Goal: Information Seeking & Learning: Find specific fact

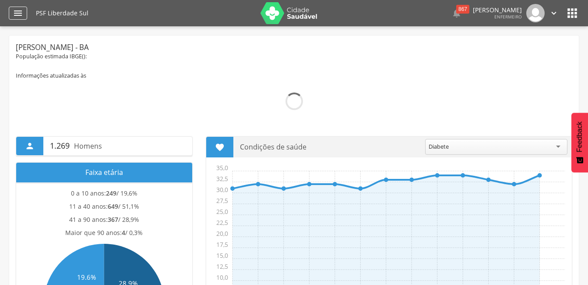
click at [14, 16] on icon "" at bounding box center [18, 13] width 11 height 11
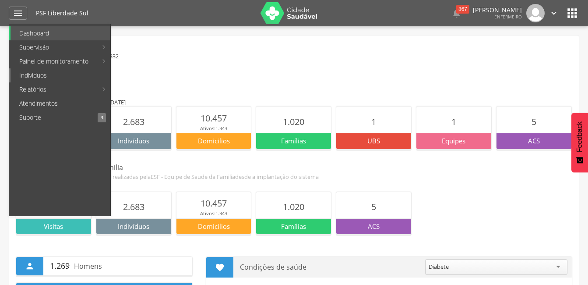
click at [25, 74] on link "Indivíduos" at bounding box center [61, 75] width 100 height 14
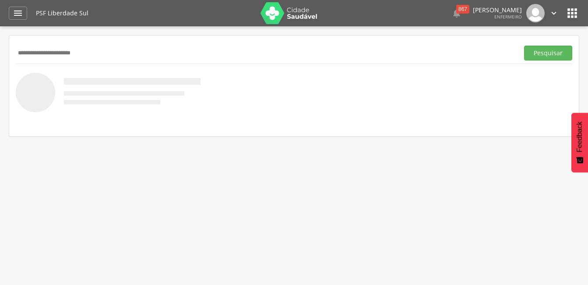
type input "**********"
click at [524, 46] on button "Pesquisar" at bounding box center [548, 53] width 48 height 15
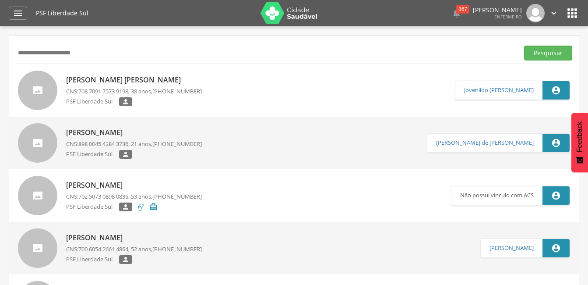
click at [89, 79] on p "[PERSON_NAME] [PERSON_NAME]" at bounding box center [134, 80] width 136 height 10
type input "**********"
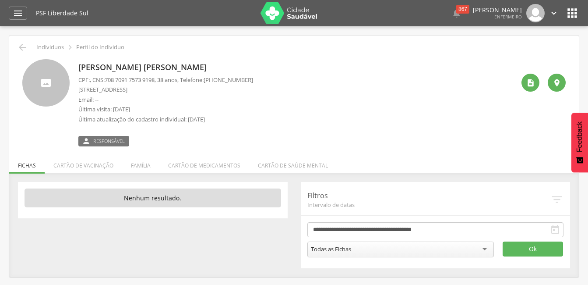
drag, startPoint x: 220, startPoint y: 117, endPoint x: 78, endPoint y: 64, distance: 151.0
click at [78, 64] on div "[PERSON_NAME] [PERSON_NAME] CPF: , CNS: [PHONE_NUMBER] , 38 anos, Telefone: [PH…" at bounding box center [165, 102] width 175 height 87
drag, startPoint x: 78, startPoint y: 64, endPoint x: 102, endPoint y: 84, distance: 30.8
copy div "[PERSON_NAME] CPF: , CNS: [PHONE_NUMBER] , 38 anos, Telefone: [PHONE_NUMBER] [S…"
click at [241, 121] on p "Última atualização do cadastro individual: [DATE]" at bounding box center [165, 119] width 175 height 8
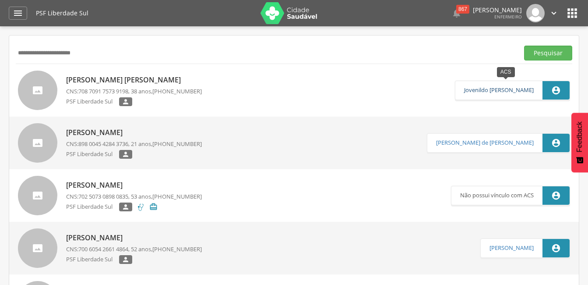
click at [488, 88] on link "Jovenildo [PERSON_NAME]" at bounding box center [499, 90] width 70 height 7
type input "**********"
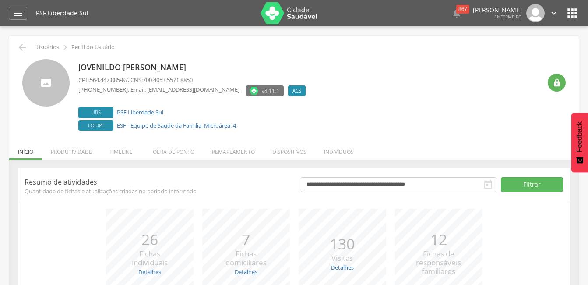
click at [553, 14] on icon "" at bounding box center [554, 13] width 10 height 10
click at [463, 71] on div "Jovenildo [PERSON_NAME] CPF: 564.447.885-87 , CNS: 700 4053 5571 8850 [PHONE_NU…" at bounding box center [309, 96] width 463 height 74
click at [457, 10] on div "867" at bounding box center [463, 9] width 13 height 9
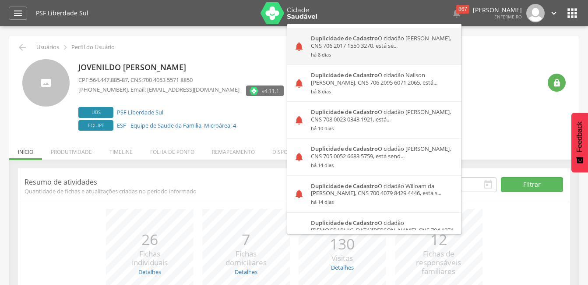
click at [344, 46] on div "Duplicidade de Cadastro O cidadão [PERSON_NAME], CNS 706 2017 1550 3270, está s…" at bounding box center [383, 46] width 157 height 36
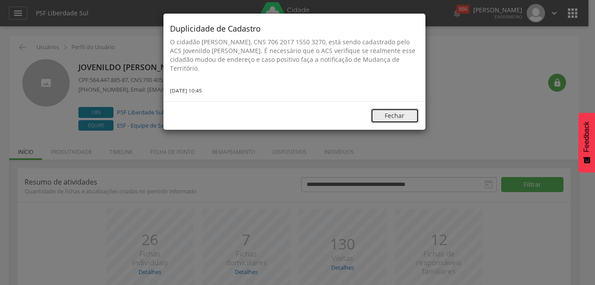
drag, startPoint x: 394, startPoint y: 116, endPoint x: 398, endPoint y: 93, distance: 23.1
click at [393, 116] on button "Fechar" at bounding box center [395, 115] width 48 height 15
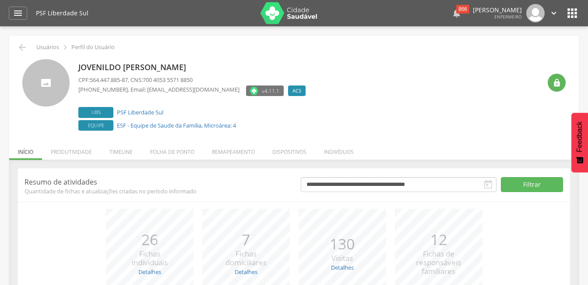
click at [458, 12] on div "866" at bounding box center [463, 9] width 13 height 9
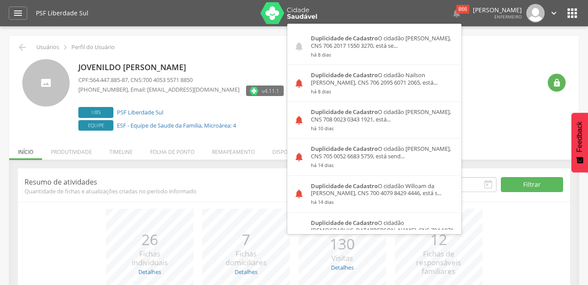
drag, startPoint x: 387, startPoint y: 79, endPoint x: 478, endPoint y: 59, distance: 93.2
click at [478, 59] on div "Jovenildo [PERSON_NAME] CPF: 564.447.885-87 , CNS: 700 4053 5571 8850 [PHONE_NU…" at bounding box center [309, 96] width 463 height 74
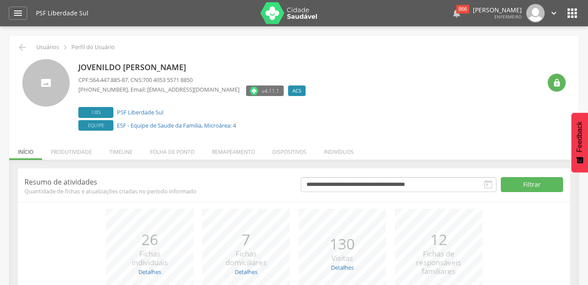
click at [457, 9] on div "866" at bounding box center [463, 9] width 13 height 9
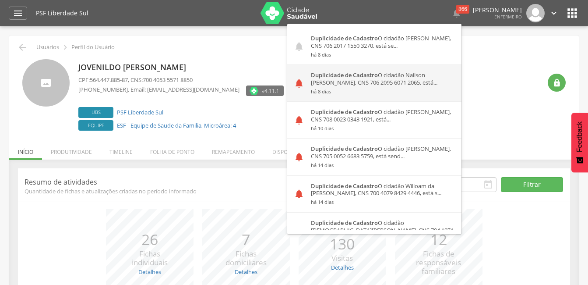
click at [341, 79] on div "Duplicidade de Cadastro O cidadão Nailson [PERSON_NAME], CNS 706 2095 6071 2065…" at bounding box center [383, 83] width 157 height 36
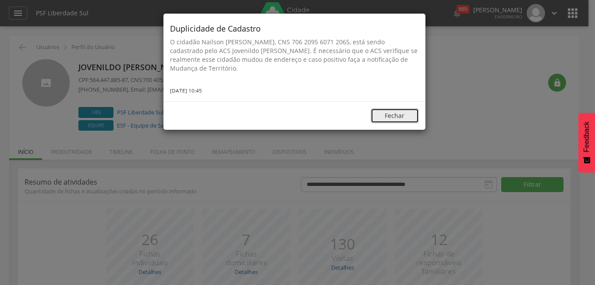
click at [386, 117] on button "Fechar" at bounding box center [395, 115] width 48 height 15
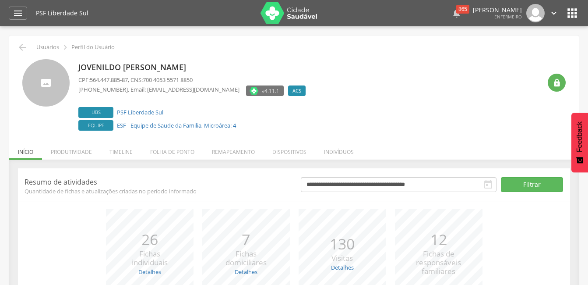
click at [458, 12] on div "865" at bounding box center [463, 9] width 13 height 9
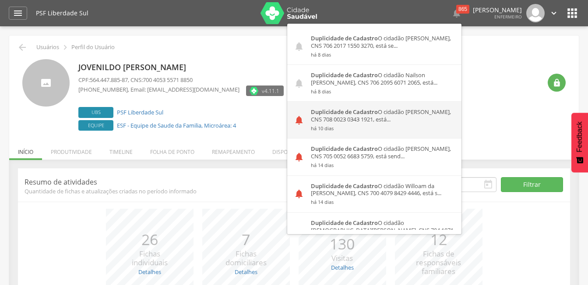
click at [366, 116] on div "Duplicidade de Cadastro O cidadão [PERSON_NAME], CNS 708 0023 0343 1921, está..…" at bounding box center [383, 120] width 157 height 36
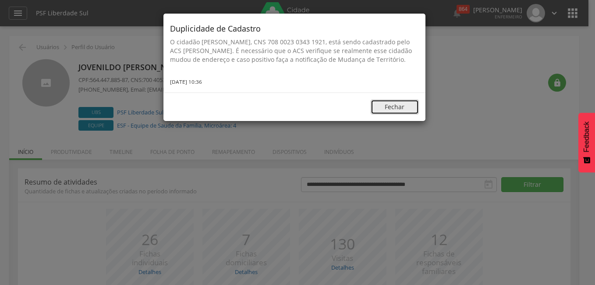
click at [395, 108] on button "Fechar" at bounding box center [395, 106] width 48 height 15
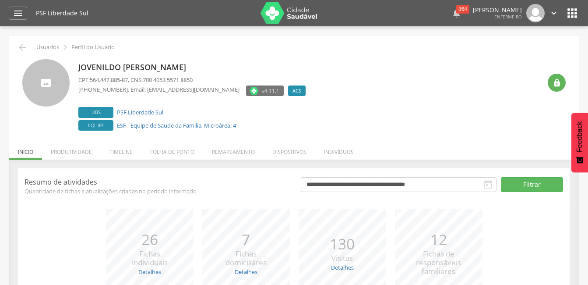
click at [457, 11] on div "864" at bounding box center [463, 9] width 13 height 9
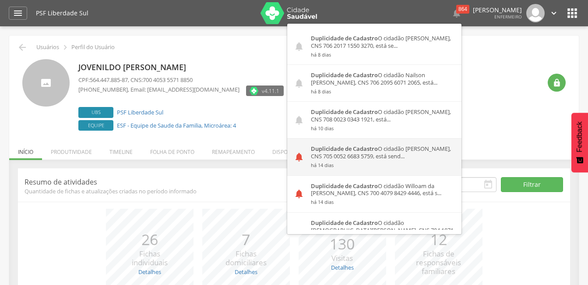
click at [340, 154] on div "Duplicidade de Cadastro O cidadão [PERSON_NAME], CNS 705 0052 6683 5759, está s…" at bounding box center [383, 156] width 157 height 36
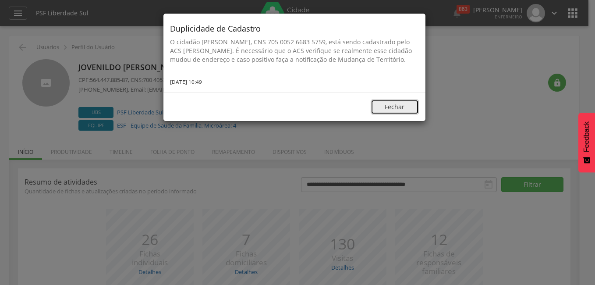
click at [391, 114] on button "Fechar" at bounding box center [395, 106] width 48 height 15
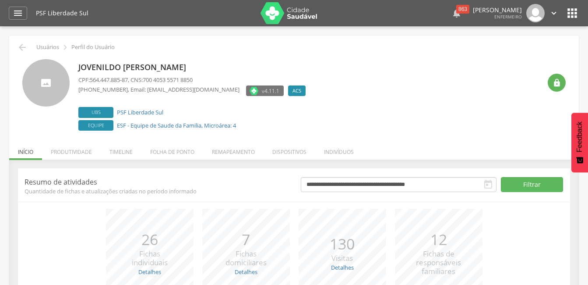
click at [457, 10] on div "863" at bounding box center [463, 9] width 13 height 9
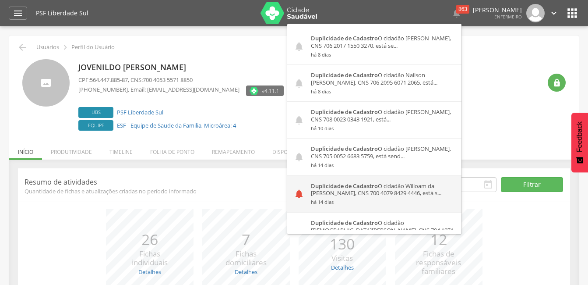
click at [338, 188] on strong "Duplicidade de Cadastro" at bounding box center [344, 186] width 67 height 8
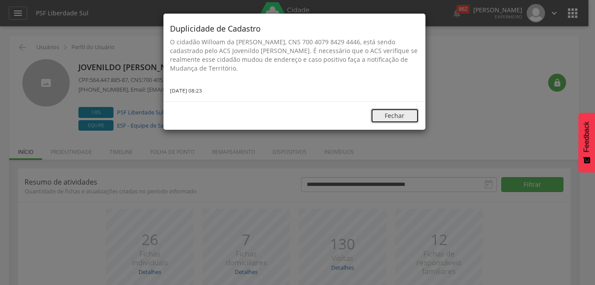
click at [394, 115] on button "Fechar" at bounding box center [395, 115] width 48 height 15
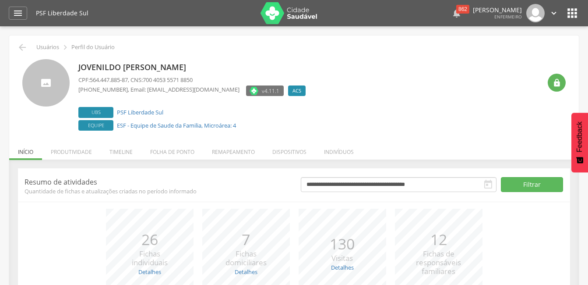
click at [457, 9] on div "862" at bounding box center [463, 9] width 13 height 9
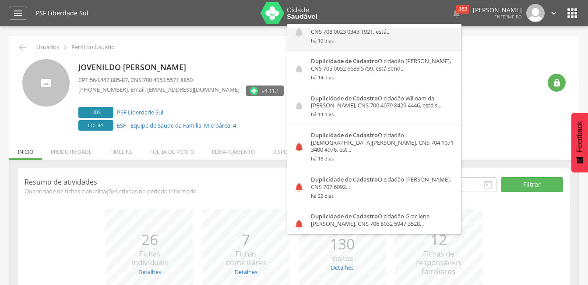
scroll to position [175, 0]
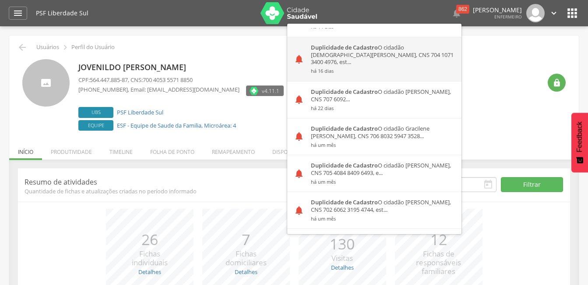
click at [351, 53] on div "Duplicidade de Cadastro O cidadão [DEMOGRAPHIC_DATA][PERSON_NAME], CNS 704 1071…" at bounding box center [383, 59] width 157 height 44
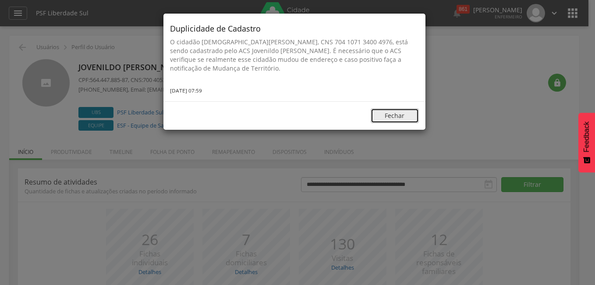
click at [385, 118] on button "Fechar" at bounding box center [395, 115] width 48 height 15
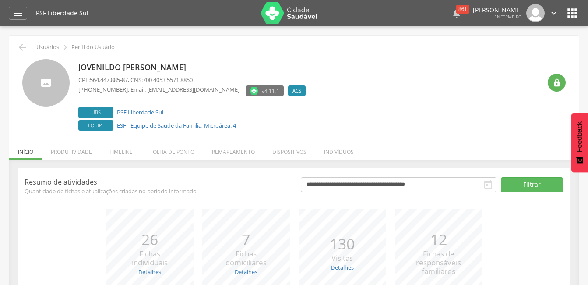
click at [453, 14] on icon "" at bounding box center [457, 13] width 11 height 11
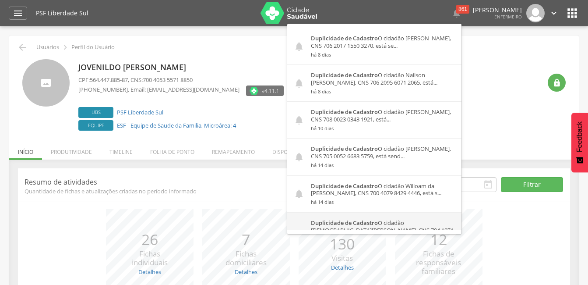
scroll to position [131, 0]
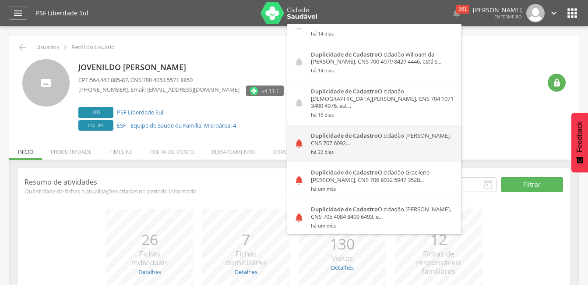
click at [353, 131] on strong "Duplicidade de Cadastro" at bounding box center [344, 135] width 67 height 8
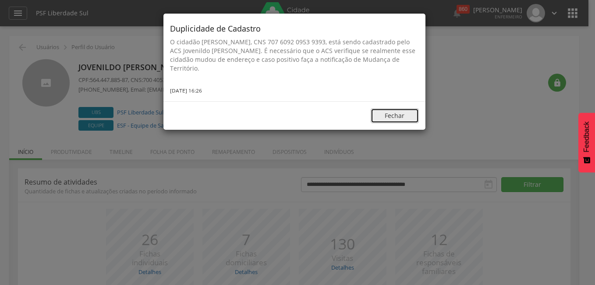
click at [396, 115] on button "Fechar" at bounding box center [395, 115] width 48 height 15
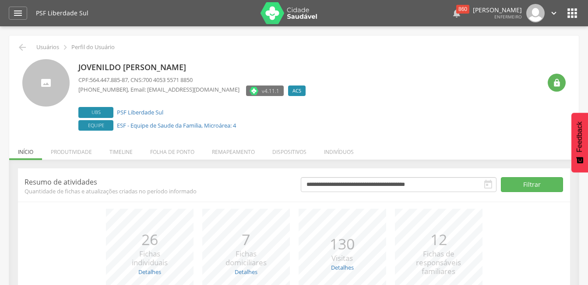
click at [457, 11] on div "860" at bounding box center [463, 9] width 13 height 9
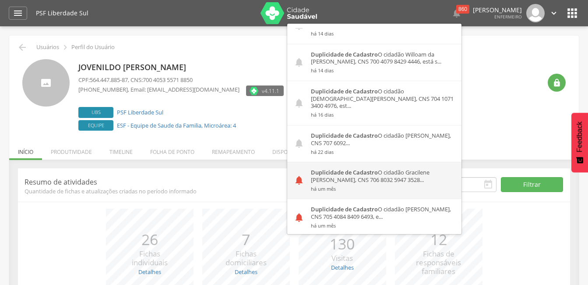
click at [340, 168] on strong "Duplicidade de Cadastro" at bounding box center [344, 172] width 67 height 8
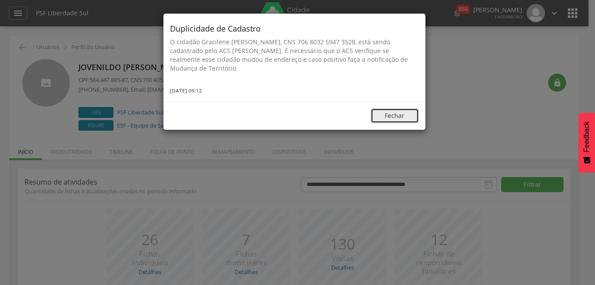
click at [386, 112] on button "Fechar" at bounding box center [395, 115] width 48 height 15
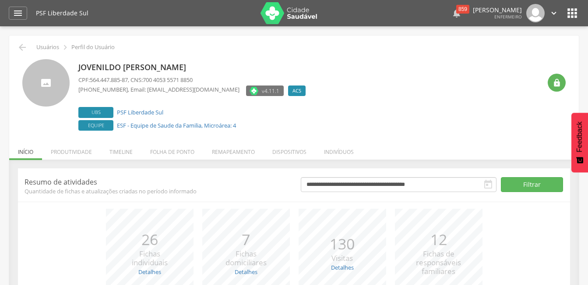
click at [457, 13] on div "859" at bounding box center [463, 9] width 13 height 9
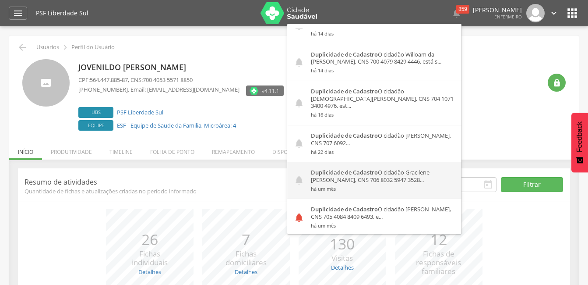
scroll to position [175, 0]
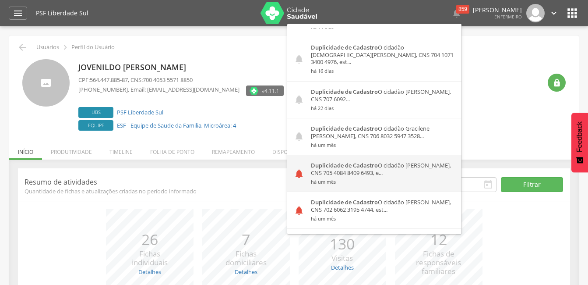
click at [352, 166] on div "Duplicidade de Cadastro O cidadão [PERSON_NAME], CNS 705 4084 8409 6493, e... h…" at bounding box center [383, 173] width 157 height 36
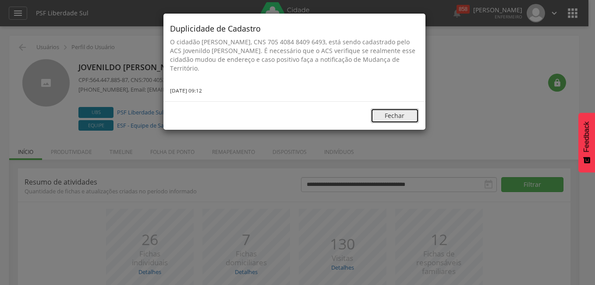
click at [388, 112] on button "Fechar" at bounding box center [395, 115] width 48 height 15
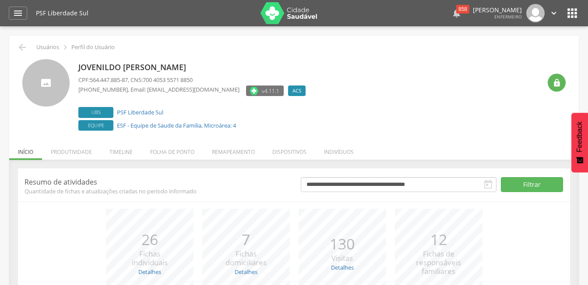
click at [457, 11] on div "858" at bounding box center [463, 9] width 13 height 9
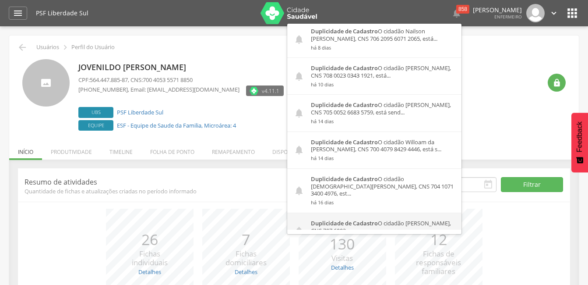
scroll to position [219, 0]
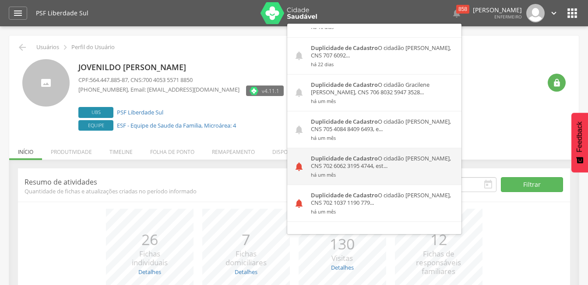
click at [328, 156] on div "Duplicidade de Cadastro O cidadão [PERSON_NAME], CNS 702 6062 3195 4744, est...…" at bounding box center [383, 166] width 157 height 36
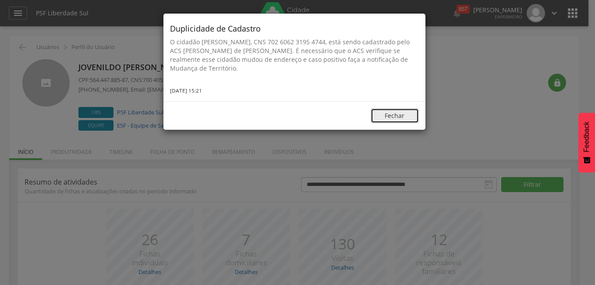
click at [394, 117] on button "Fechar" at bounding box center [395, 115] width 48 height 15
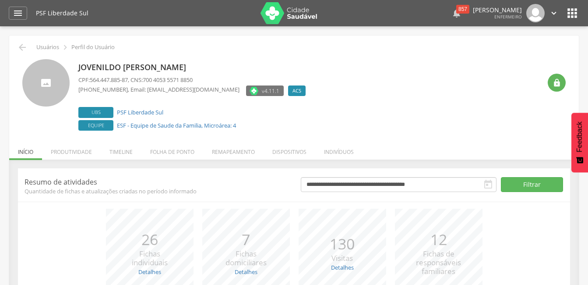
click at [452, 12] on icon "" at bounding box center [457, 13] width 11 height 11
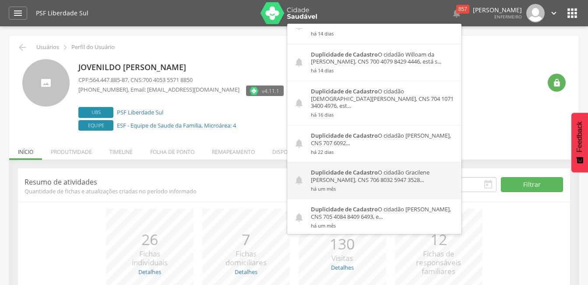
scroll to position [307, 0]
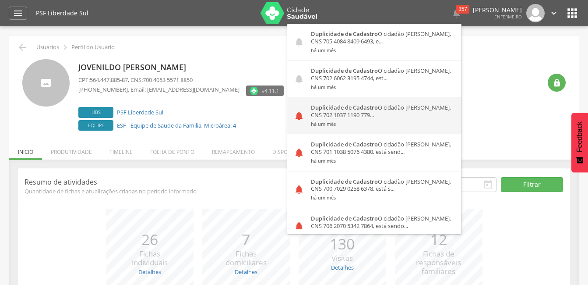
click at [340, 103] on strong "Duplicidade de Cadastro" at bounding box center [344, 107] width 67 height 8
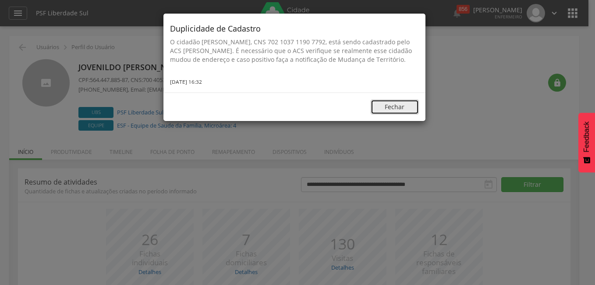
click at [388, 114] on button "Fechar" at bounding box center [395, 106] width 48 height 15
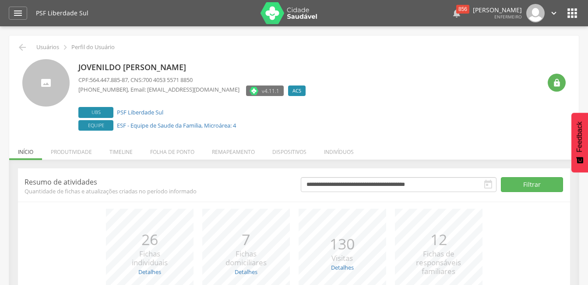
click at [457, 12] on div "856" at bounding box center [463, 9] width 13 height 9
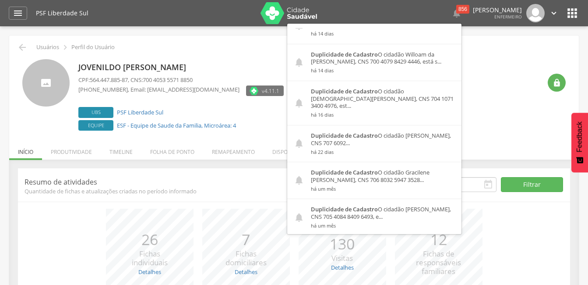
scroll to position [351, 0]
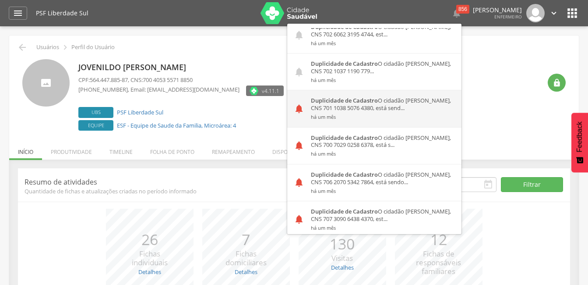
click at [339, 97] on div "Duplicidade de Cadastro O cidadão [PERSON_NAME], CNS 701 1038 5076 4380, está s…" at bounding box center [383, 108] width 157 height 36
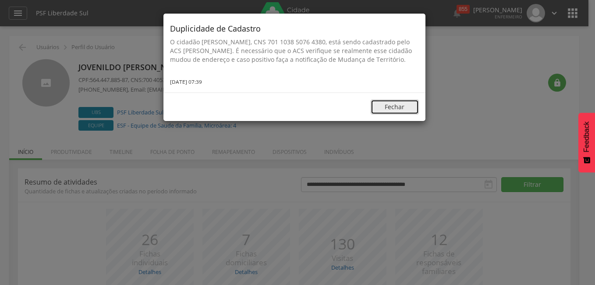
click at [390, 107] on button "Fechar" at bounding box center [395, 106] width 48 height 15
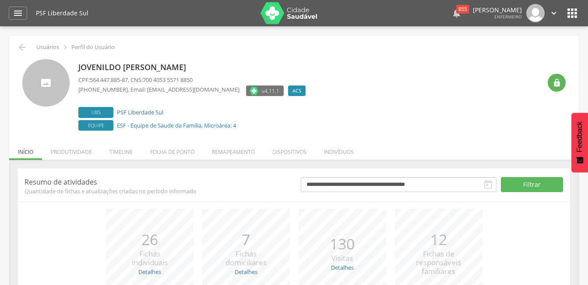
click at [452, 14] on icon "" at bounding box center [457, 13] width 11 height 11
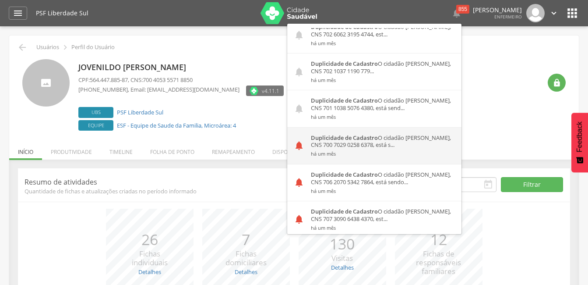
click at [360, 134] on div "Duplicidade de Cadastro O cidadão [PERSON_NAME], CNS 700 7029 0258 6378, está s…" at bounding box center [383, 146] width 157 height 36
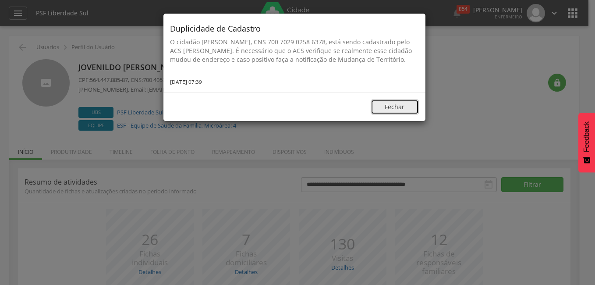
click at [391, 113] on button "Fechar" at bounding box center [395, 106] width 48 height 15
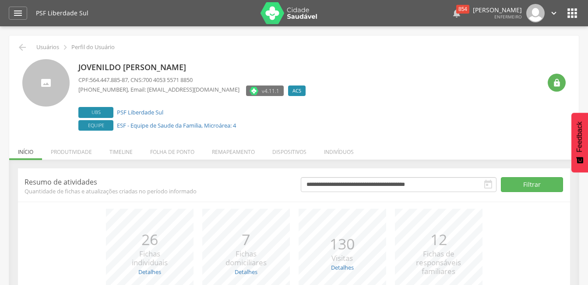
click at [457, 12] on div "854" at bounding box center [463, 9] width 13 height 9
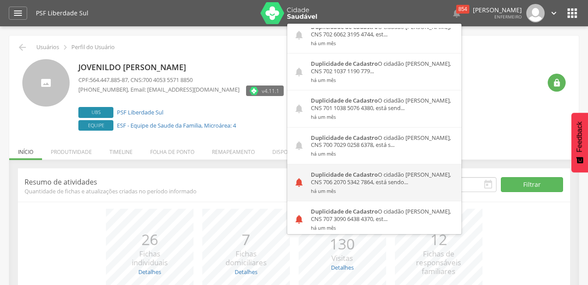
click at [354, 170] on strong "Duplicidade de Cadastro" at bounding box center [344, 174] width 67 height 8
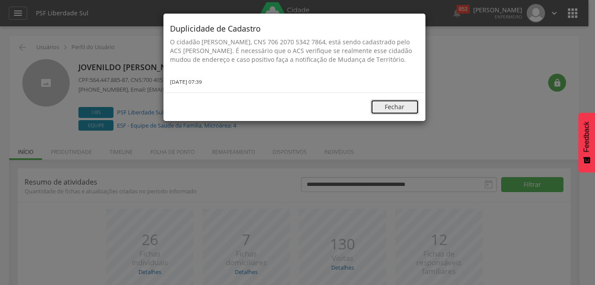
click at [396, 104] on button "Fechar" at bounding box center [395, 106] width 48 height 15
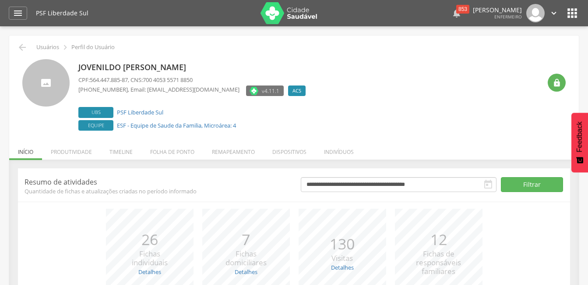
click at [452, 12] on icon "" at bounding box center [457, 13] width 11 height 11
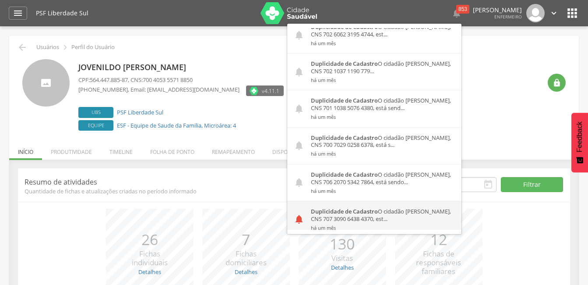
scroll to position [394, 0]
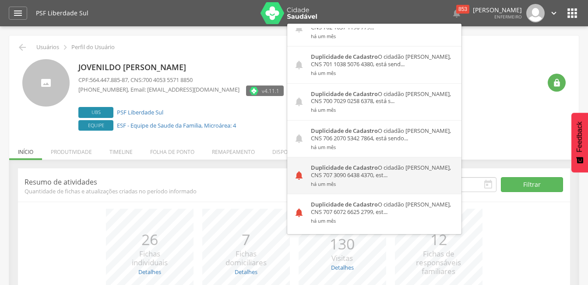
click at [363, 167] on div "Duplicidade de Cadastro O cidadão [PERSON_NAME], CNS 707 3090 6438 4370, est...…" at bounding box center [383, 175] width 157 height 36
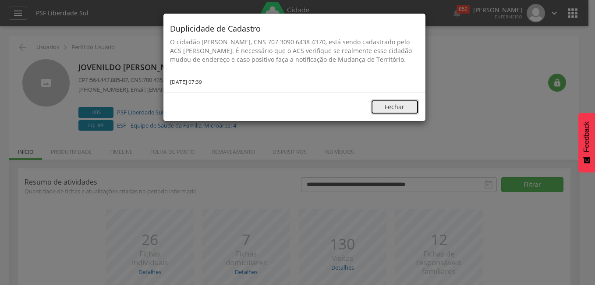
click at [392, 114] on button "Fechar" at bounding box center [395, 106] width 48 height 15
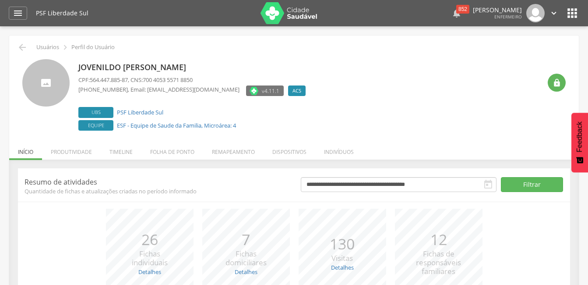
click at [457, 8] on div "852" at bounding box center [463, 9] width 13 height 9
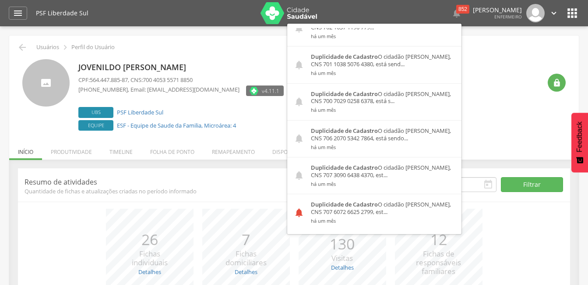
scroll to position [570, 0]
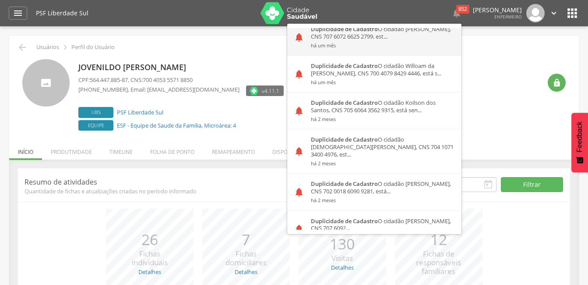
click at [326, 43] on small "há um mês" at bounding box center [383, 46] width 144 height 6
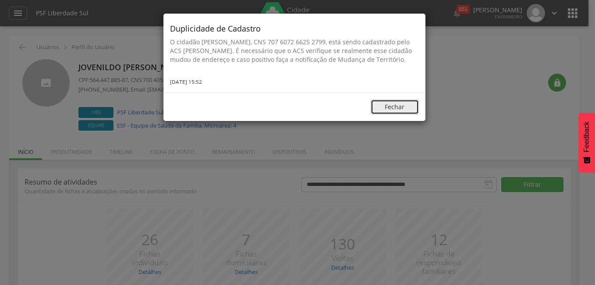
click at [381, 114] on button "Fechar" at bounding box center [395, 106] width 48 height 15
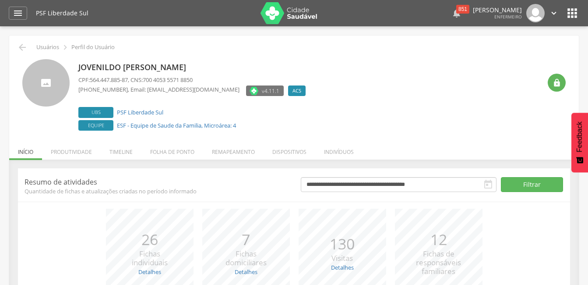
click at [457, 10] on div "851" at bounding box center [463, 9] width 13 height 9
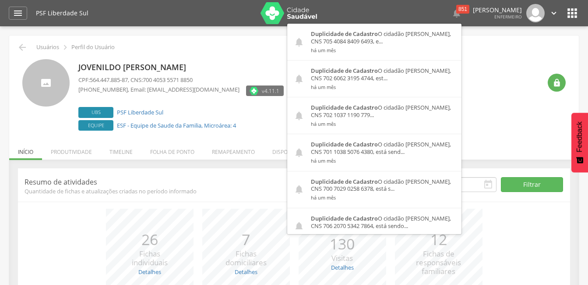
scroll to position [482, 0]
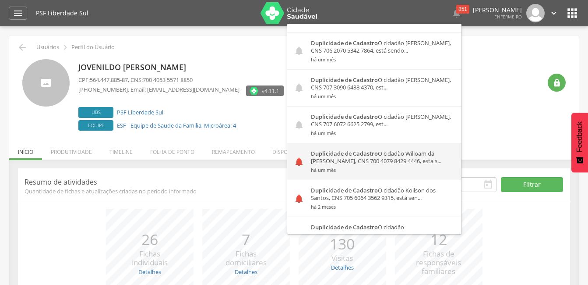
click at [312, 158] on div "Duplicidade de Cadastro O cidadão Willoam da [PERSON_NAME], CNS 700 4079 8429 4…" at bounding box center [383, 161] width 157 height 36
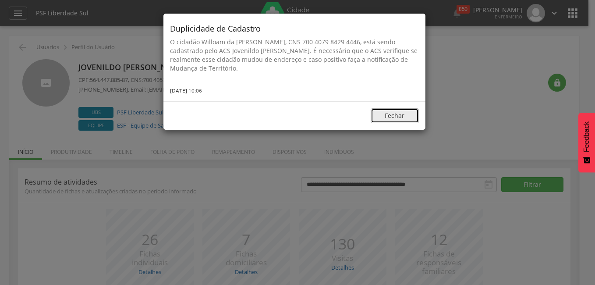
click at [396, 117] on button "Fechar" at bounding box center [395, 115] width 48 height 15
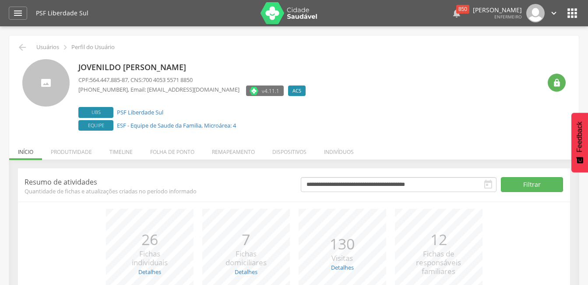
click at [457, 13] on div "850" at bounding box center [463, 9] width 13 height 9
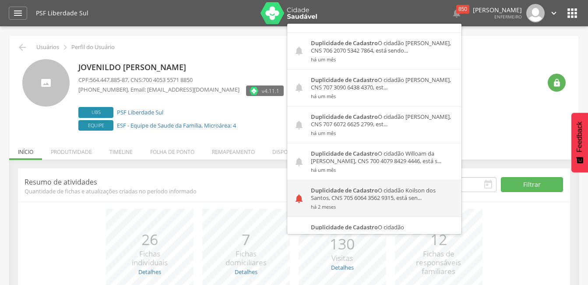
click at [349, 188] on div "Duplicidade de Cadastro O cidadão Koilson dos Santos, CNS 705 6064 3562 9315, e…" at bounding box center [383, 198] width 157 height 36
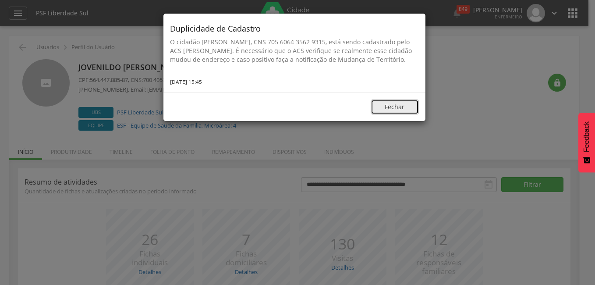
click at [397, 110] on button "Fechar" at bounding box center [395, 106] width 48 height 15
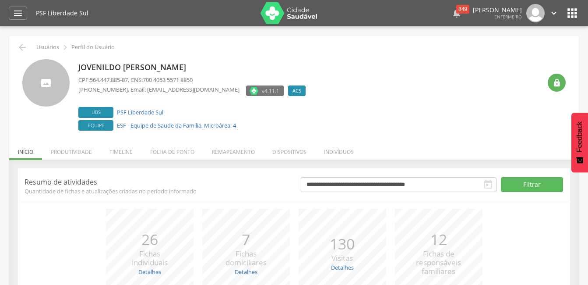
click at [457, 12] on div "849" at bounding box center [463, 9] width 13 height 9
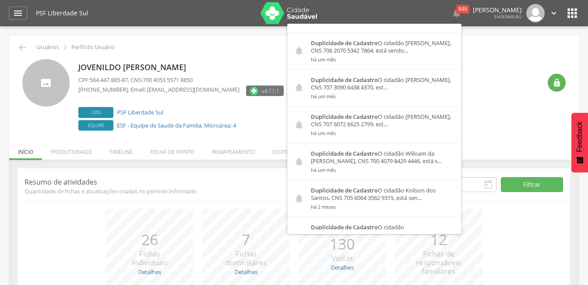
scroll to position [613, 0]
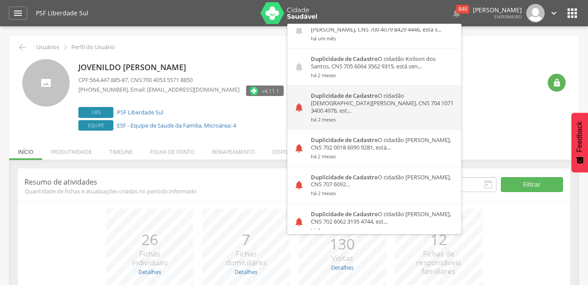
click at [319, 93] on div "Duplicidade de Cadastro O cidadão [DEMOGRAPHIC_DATA][PERSON_NAME], CNS 704 1071…" at bounding box center [383, 107] width 157 height 44
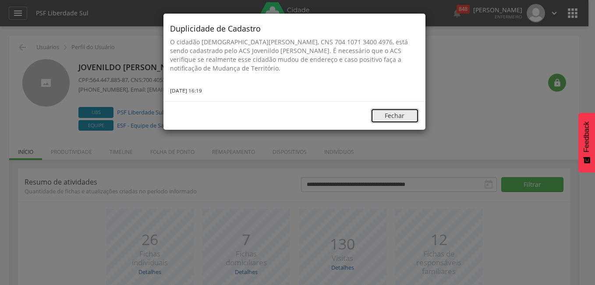
click at [391, 117] on button "Fechar" at bounding box center [395, 115] width 48 height 15
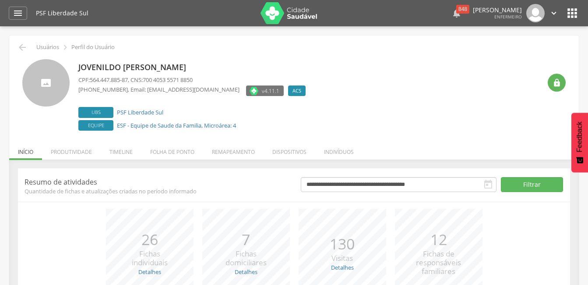
click at [457, 10] on div "848" at bounding box center [463, 9] width 13 height 9
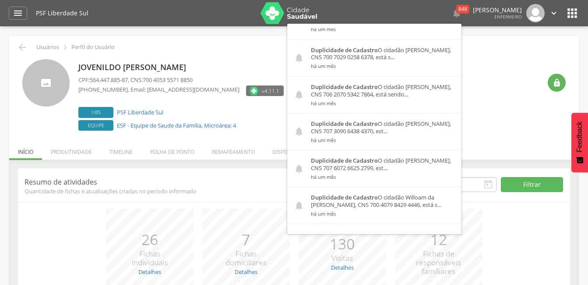
scroll to position [570, 0]
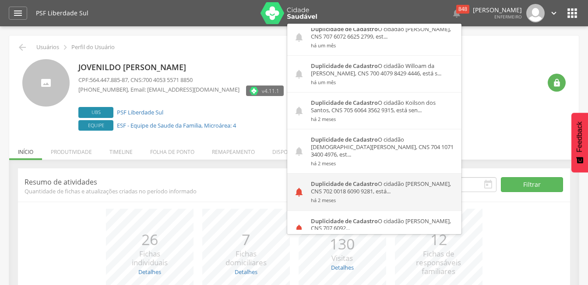
click at [350, 176] on div "Duplicidade de Cadastro O cidadão [PERSON_NAME], CNS 702 0018 6090 9281, está..…" at bounding box center [383, 192] width 157 height 36
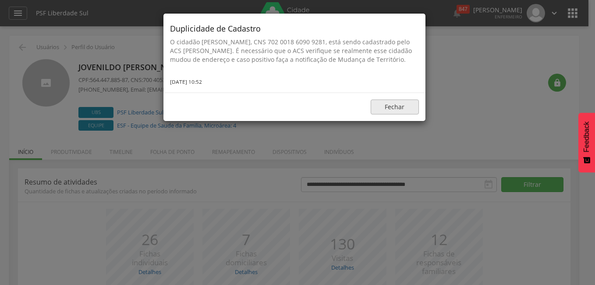
drag, startPoint x: 394, startPoint y: 106, endPoint x: 387, endPoint y: 116, distance: 11.9
click at [391, 113] on div "Fechar" at bounding box center [294, 106] width 262 height 28
click at [385, 114] on button "Fechar" at bounding box center [395, 106] width 48 height 15
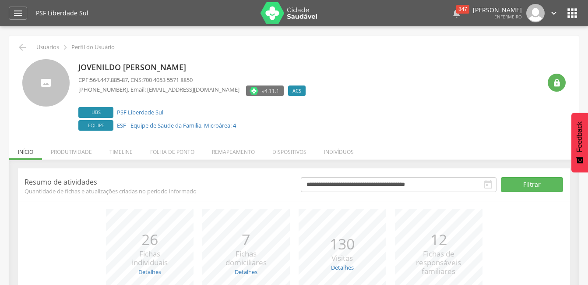
click at [453, 14] on icon "" at bounding box center [457, 13] width 11 height 11
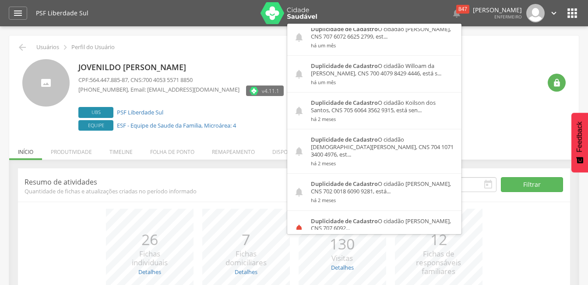
scroll to position [745, 0]
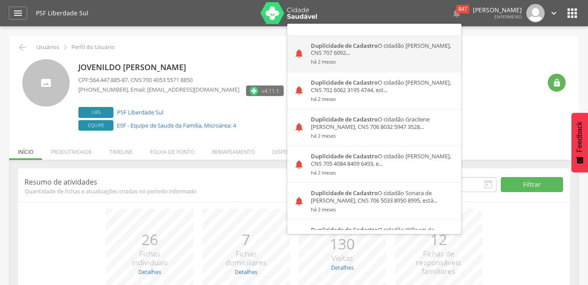
click at [325, 35] on div "Duplicidade de Cadastro O cidadão [PERSON_NAME], CNS 707 6092... há 2 meses" at bounding box center [383, 53] width 157 height 36
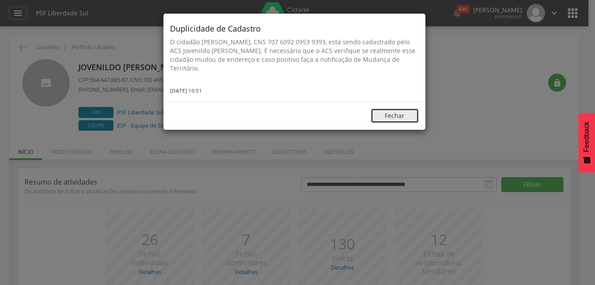
drag, startPoint x: 390, startPoint y: 117, endPoint x: 388, endPoint y: 109, distance: 7.7
click at [389, 117] on button "Fechar" at bounding box center [395, 115] width 48 height 15
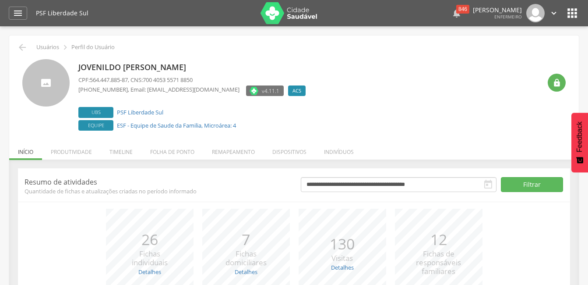
click at [453, 15] on icon "" at bounding box center [457, 13] width 11 height 11
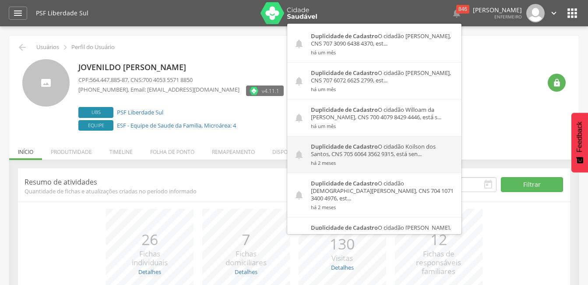
scroll to position [657, 0]
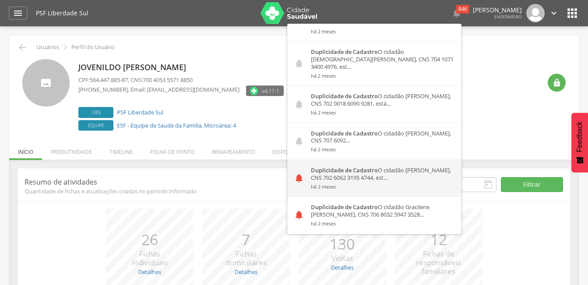
click at [355, 163] on div "Duplicidade de Cadastro O cidadão [PERSON_NAME], CNS 702 6062 3195 4744, est...…" at bounding box center [383, 178] width 157 height 36
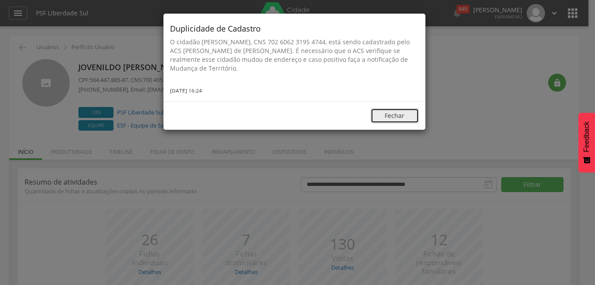
click at [396, 119] on button "Fechar" at bounding box center [395, 115] width 48 height 15
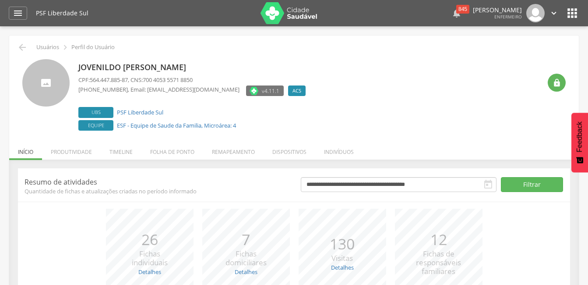
click at [457, 12] on div "845" at bounding box center [463, 9] width 13 height 9
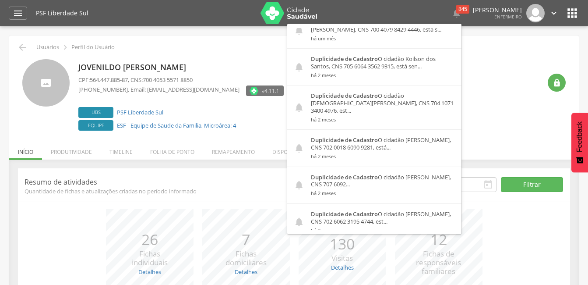
scroll to position [745, 0]
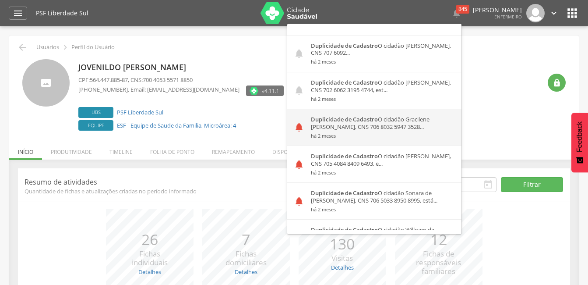
click at [321, 109] on div "Duplicidade de Cadastro O cidadão Gracilene Conceicao da Silva, CNS 706 8032 59…" at bounding box center [383, 127] width 157 height 36
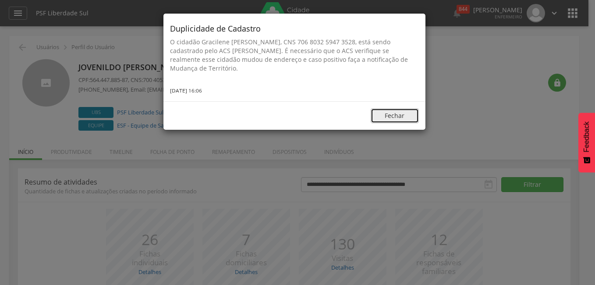
click at [381, 116] on button "Fechar" at bounding box center [395, 115] width 48 height 15
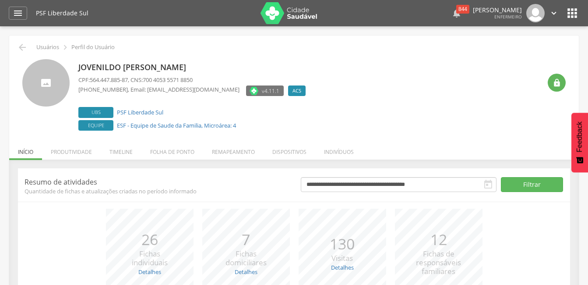
click at [457, 12] on div "844" at bounding box center [463, 9] width 13 height 9
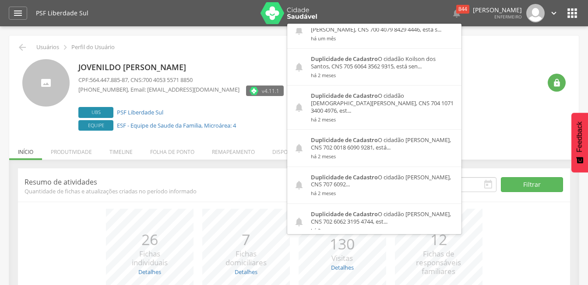
scroll to position [789, 0]
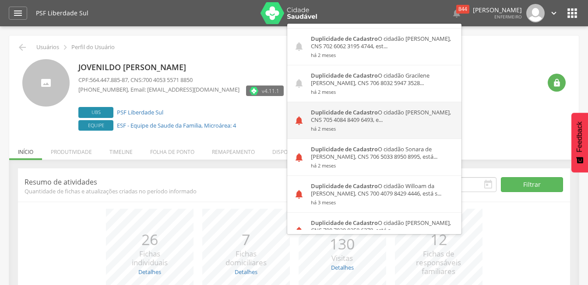
click at [315, 108] on div "Duplicidade de Cadastro O cidadão [PERSON_NAME], CNS 705 4084 8409 6493, e... h…" at bounding box center [383, 120] width 157 height 36
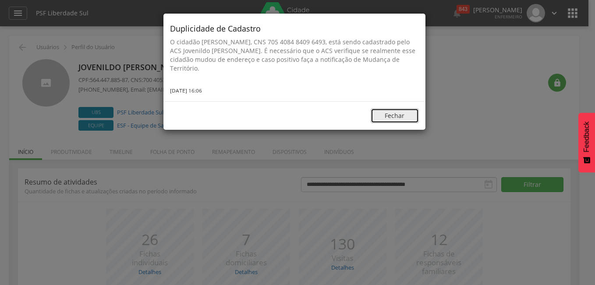
click at [382, 117] on button "Fechar" at bounding box center [395, 115] width 48 height 15
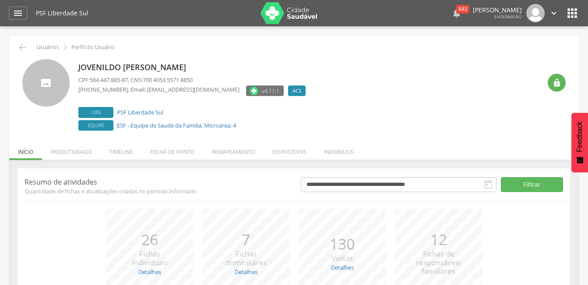
click at [457, 12] on div "843" at bounding box center [463, 9] width 13 height 9
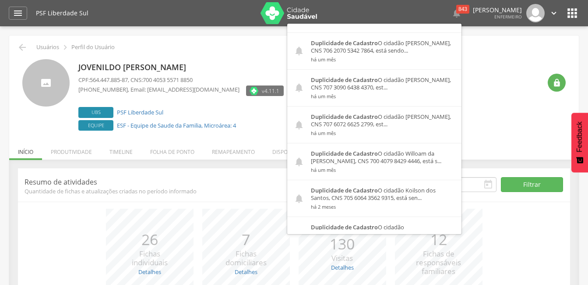
scroll to position [745, 0]
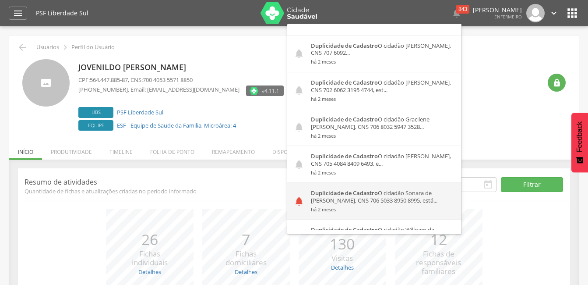
click at [336, 183] on div "Duplicidade de Cadastro O cidadão Sonara de [PERSON_NAME], CNS 706 5033 8950 89…" at bounding box center [383, 201] width 157 height 36
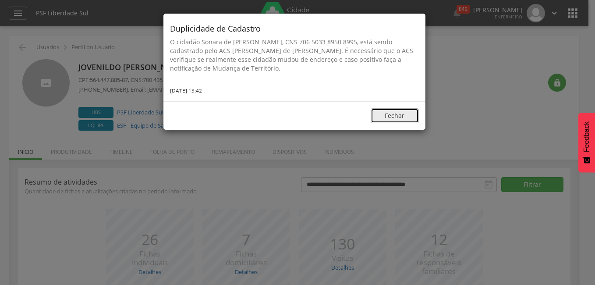
click at [394, 115] on button "Fechar" at bounding box center [395, 115] width 48 height 15
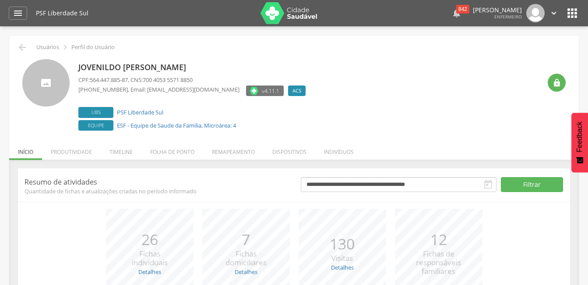
click at [452, 10] on icon "" at bounding box center [457, 13] width 11 height 11
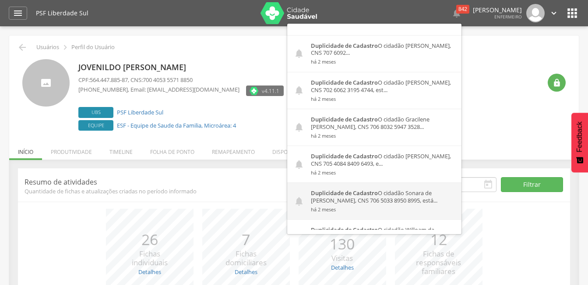
scroll to position [876, 0]
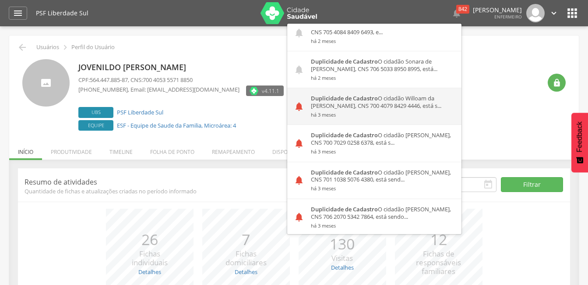
click at [328, 94] on strong "Duplicidade de Cadastro" at bounding box center [344, 98] width 67 height 8
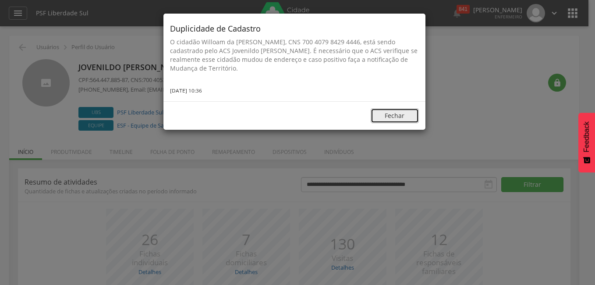
click at [382, 113] on button "Fechar" at bounding box center [395, 115] width 48 height 15
